Goal: Task Accomplishment & Management: Complete application form

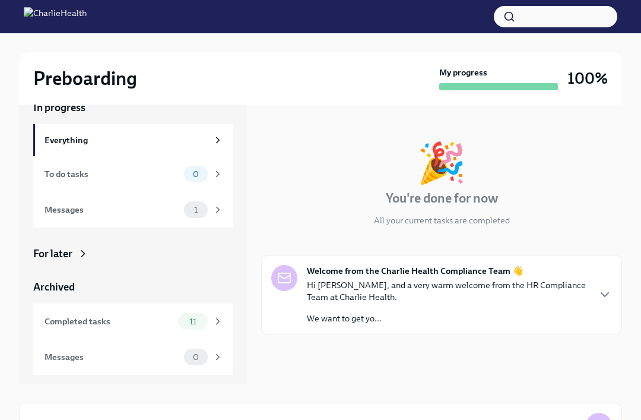
click at [47, 217] on div "Messages 1" at bounding box center [134, 209] width 179 height 17
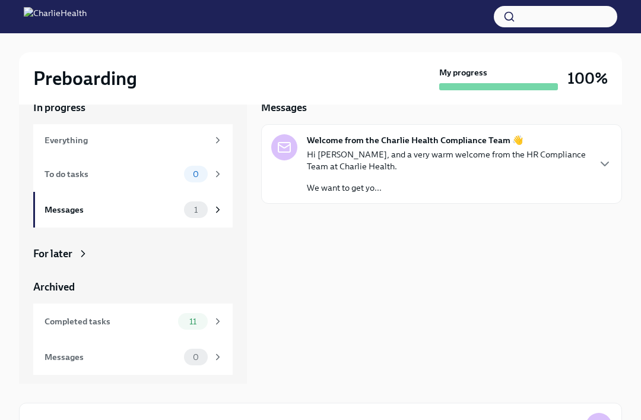
scroll to position [1, 0]
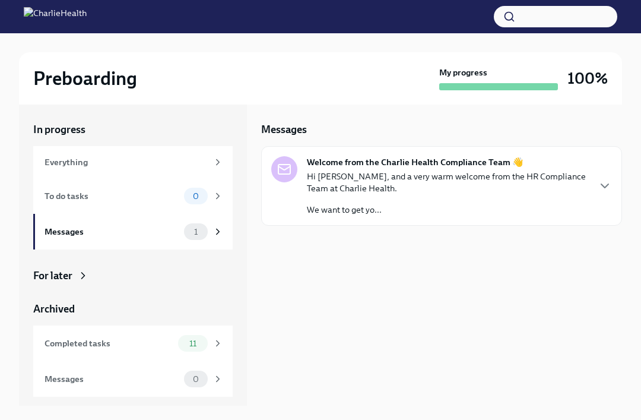
click at [601, 197] on div "Welcome from the Charlie Health Compliance Team 👋 Hi [PERSON_NAME], and a very …" at bounding box center [441, 185] width 341 height 59
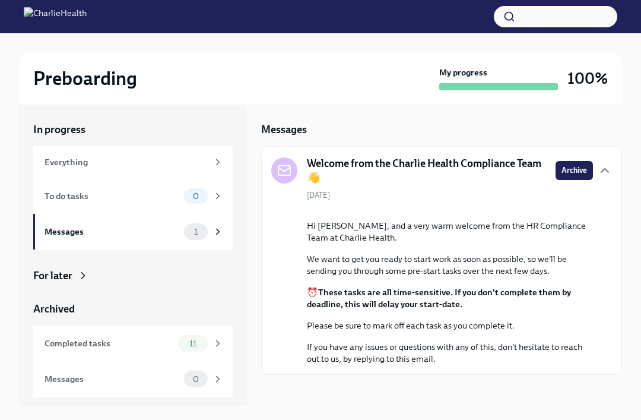
scroll to position [0, 0]
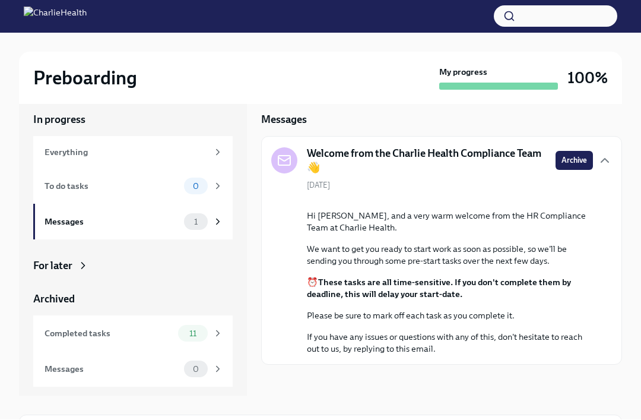
click at [168, 332] on div "Completed tasks" at bounding box center [109, 333] width 129 height 13
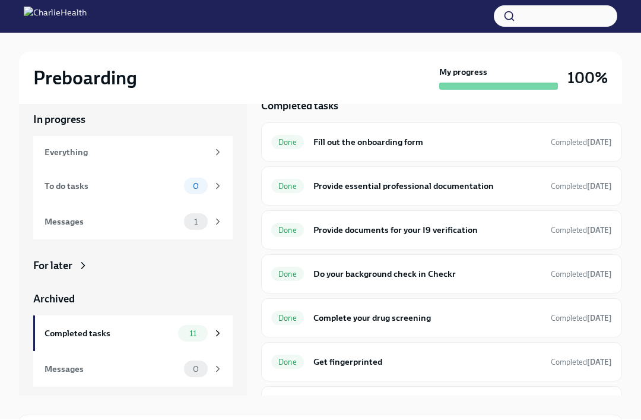
scroll to position [1, 0]
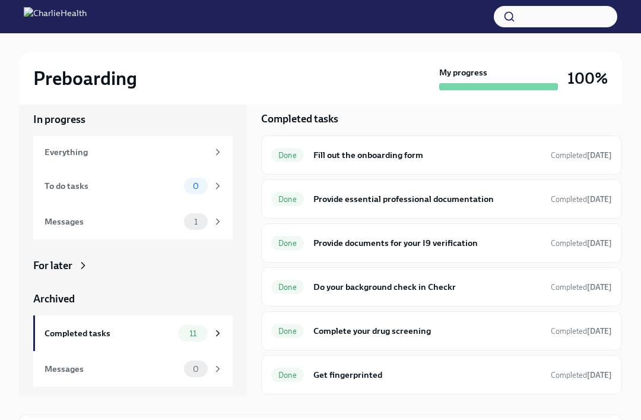
click at [415, 159] on h6 "Fill out the onboarding form" at bounding box center [427, 154] width 228 height 13
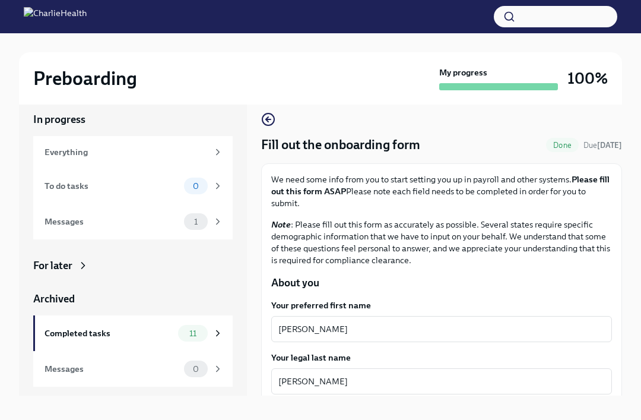
click at [272, 123] on circle "button" at bounding box center [268, 119] width 12 height 12
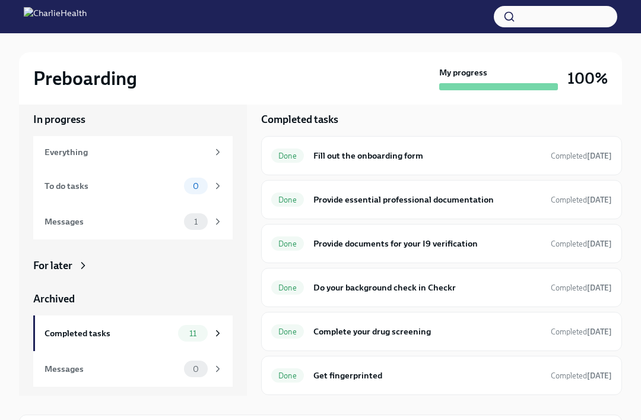
click at [303, 204] on span "Done" at bounding box center [287, 199] width 33 height 9
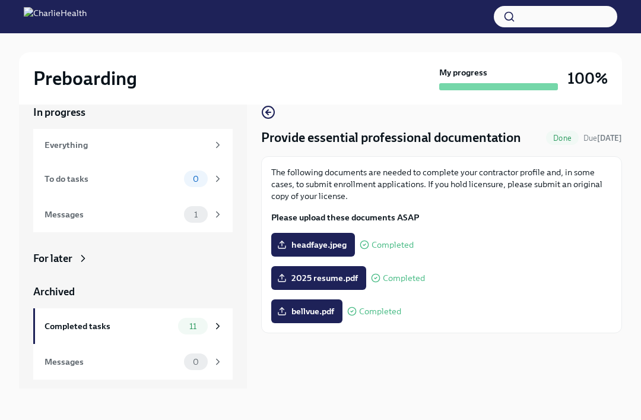
click at [267, 116] on icon "button" at bounding box center [268, 113] width 14 height 14
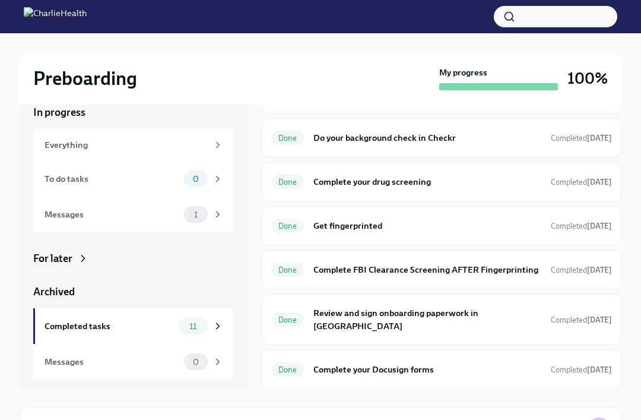
scroll to position [159, 0]
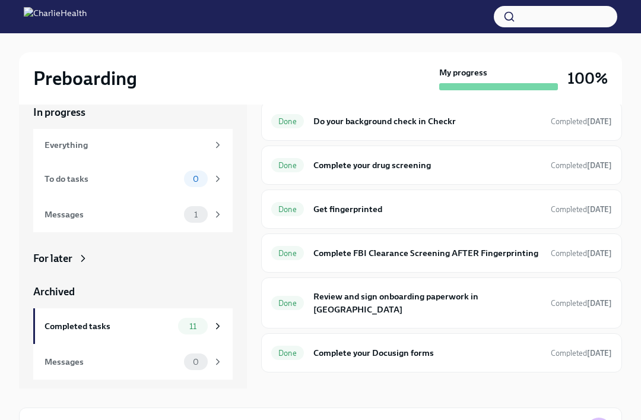
click at [282, 307] on span "Done" at bounding box center [287, 303] width 33 height 9
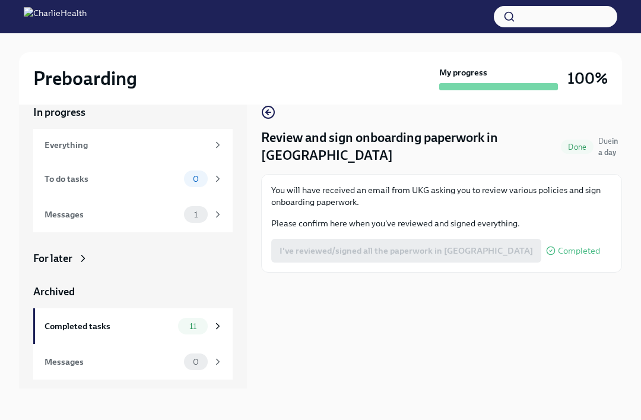
click at [296, 217] on p "Please confirm here when you've reviewed and signed everything." at bounding box center [441, 223] width 341 height 12
click at [265, 109] on icon "button" at bounding box center [268, 112] width 14 height 14
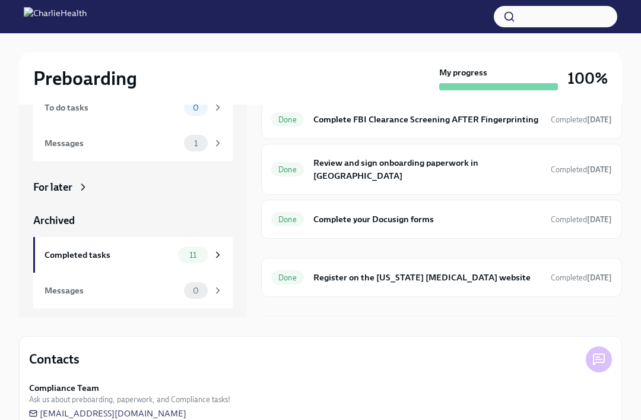
scroll to position [113, 0]
